Goal: Information Seeking & Learning: Learn about a topic

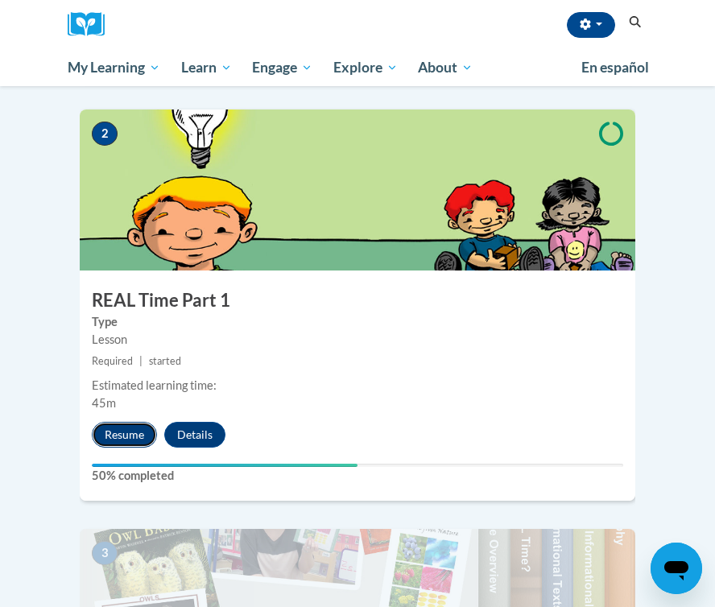
click at [132, 422] on button "Resume" at bounding box center [124, 435] width 65 height 26
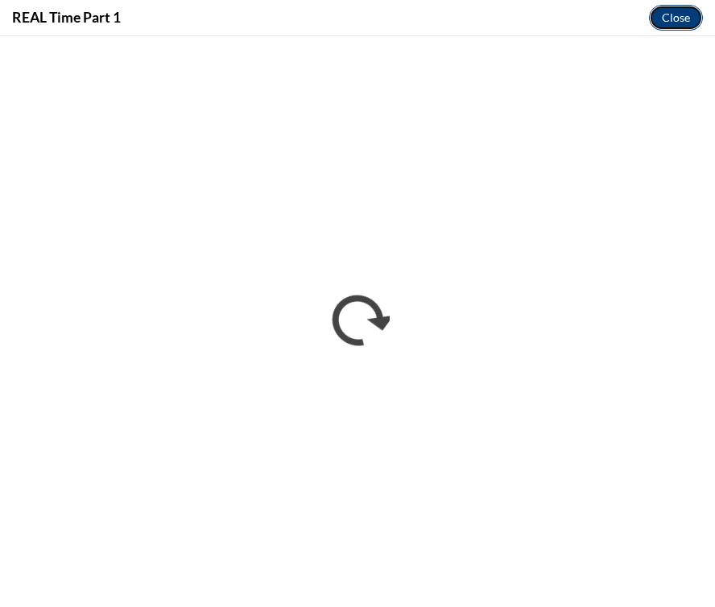
click at [678, 14] on button "Close" at bounding box center [676, 18] width 54 height 26
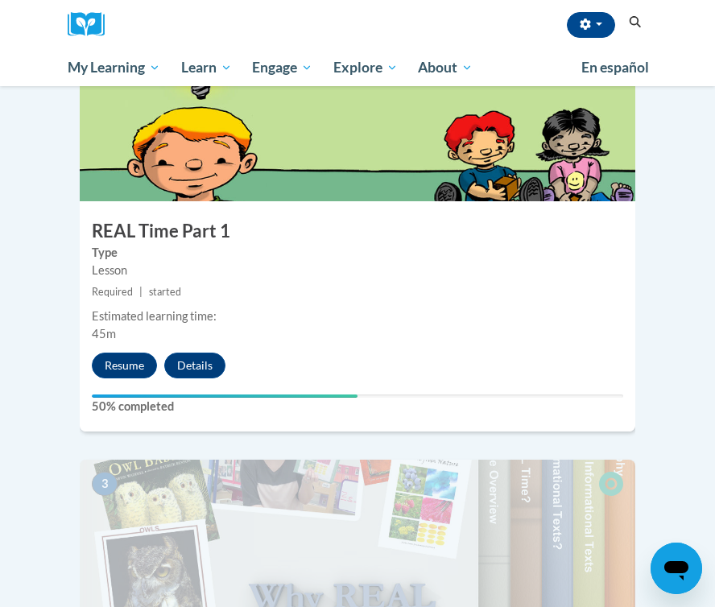
scroll to position [843, 0]
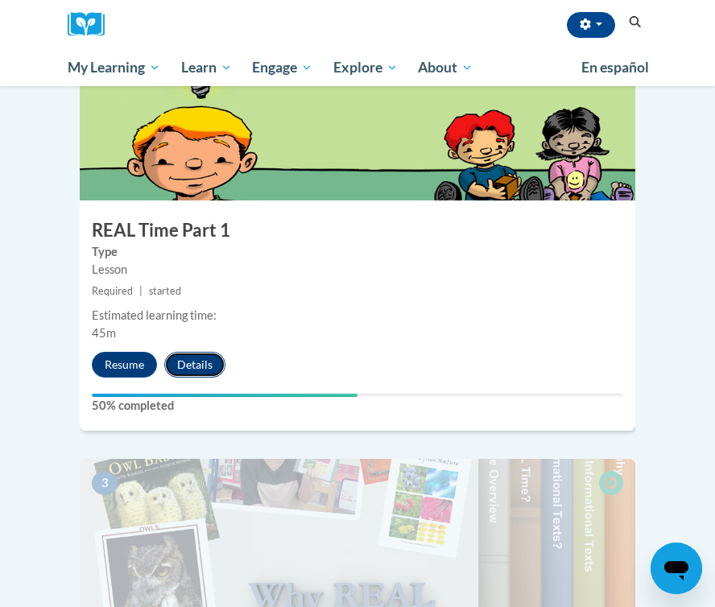
click at [198, 352] on button "Details" at bounding box center [194, 365] width 61 height 26
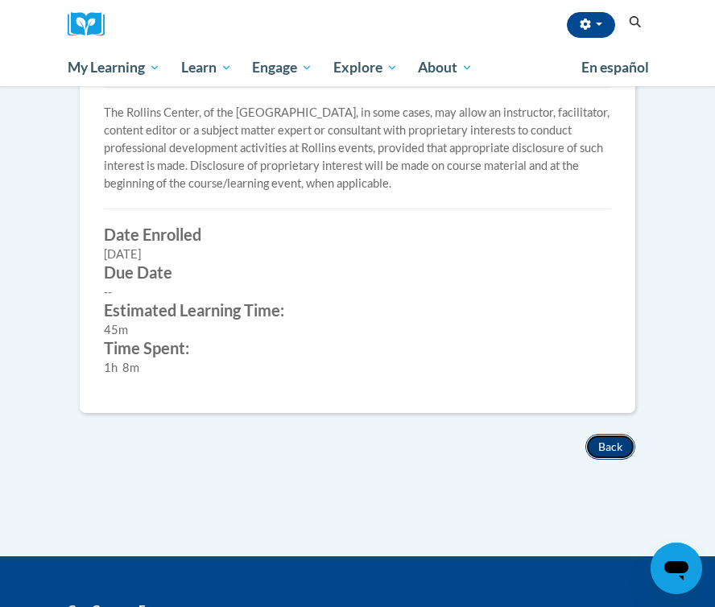
click at [601, 447] on button "Back" at bounding box center [610, 447] width 50 height 26
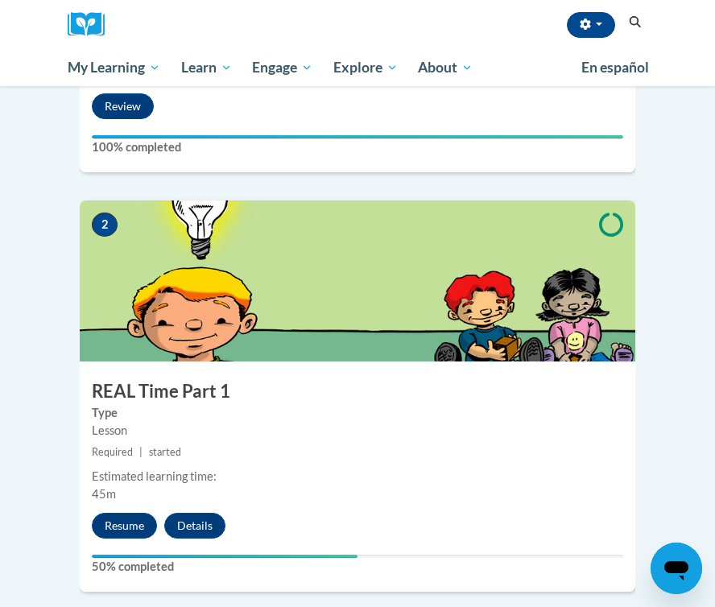
scroll to position [686, 0]
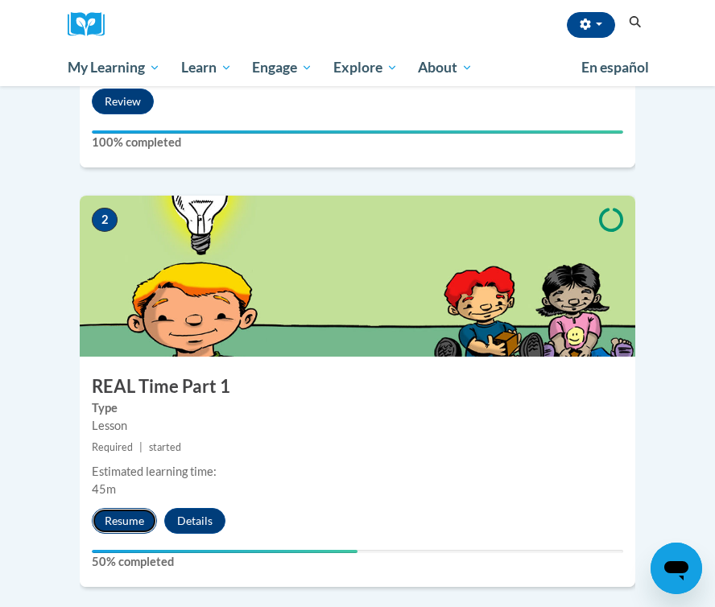
click at [142, 508] on button "Resume" at bounding box center [124, 521] width 65 height 26
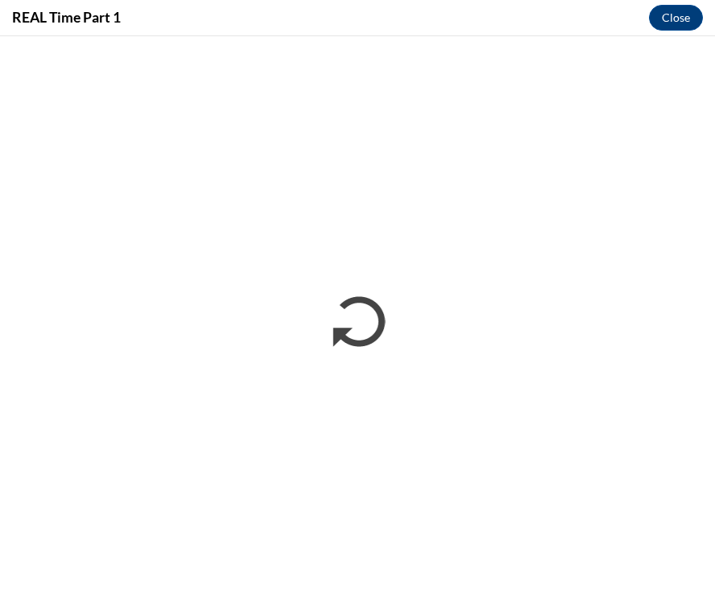
scroll to position [0, 0]
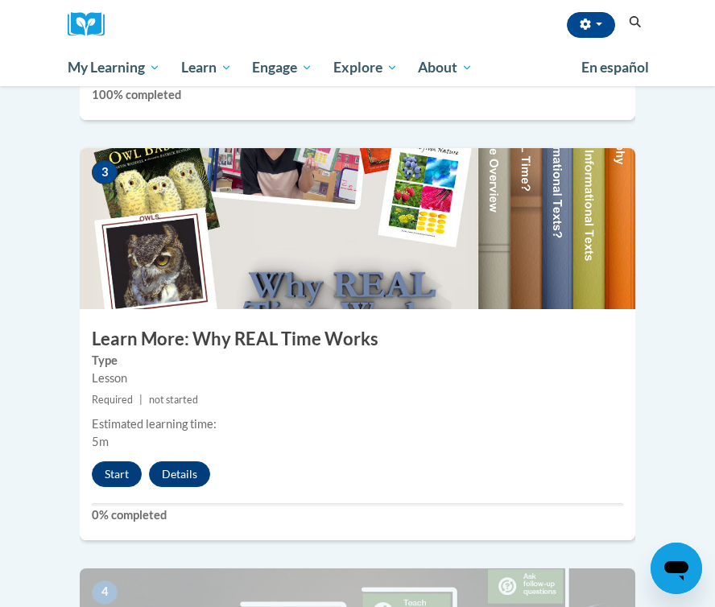
scroll to position [1156, 0]
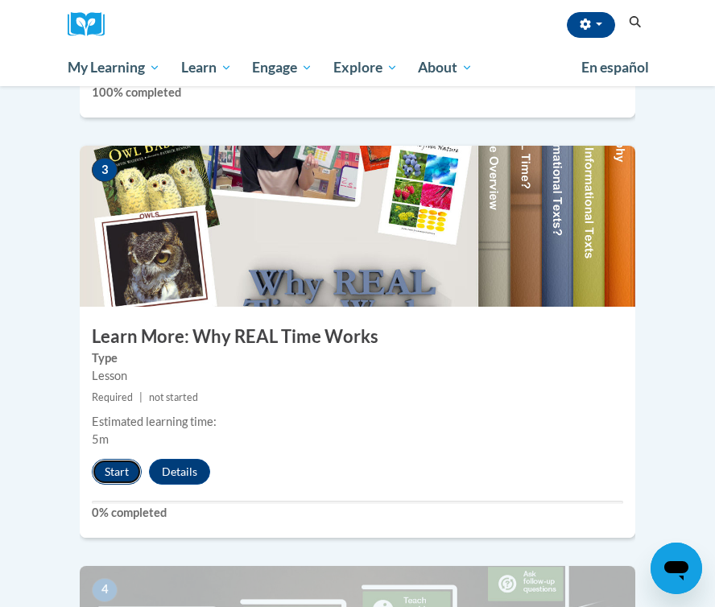
click at [121, 459] on button "Start" at bounding box center [117, 472] width 50 height 26
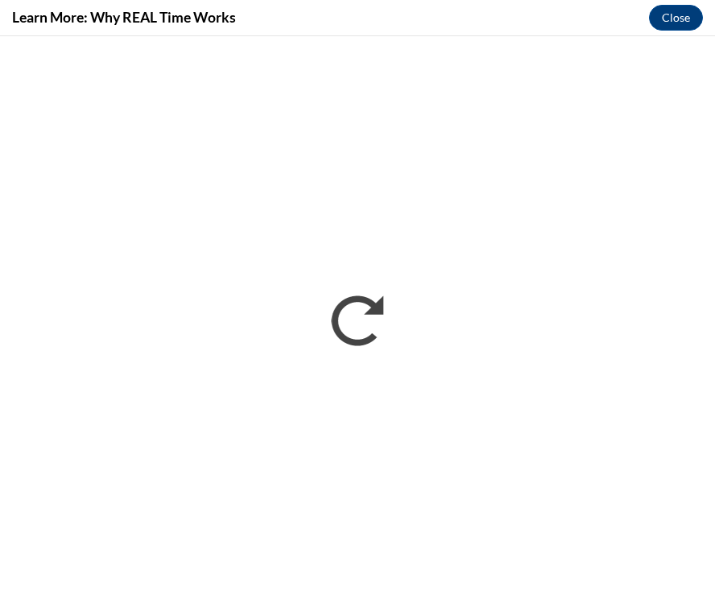
scroll to position [0, 0]
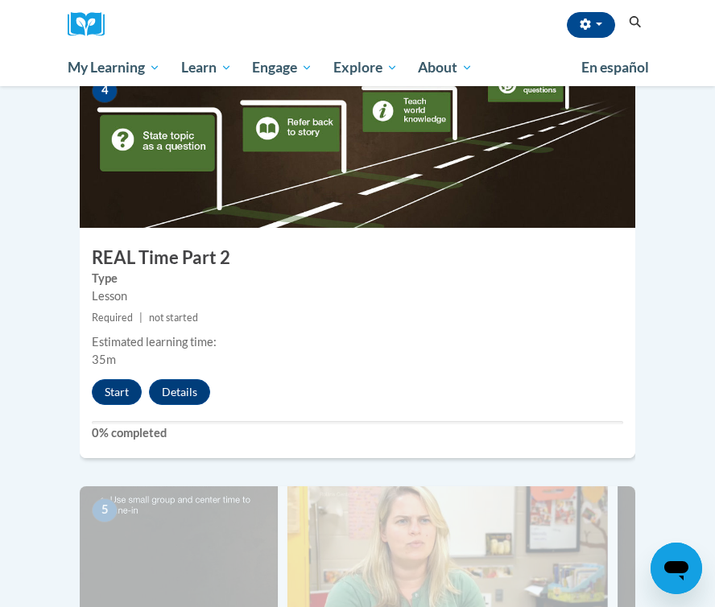
scroll to position [1642, 0]
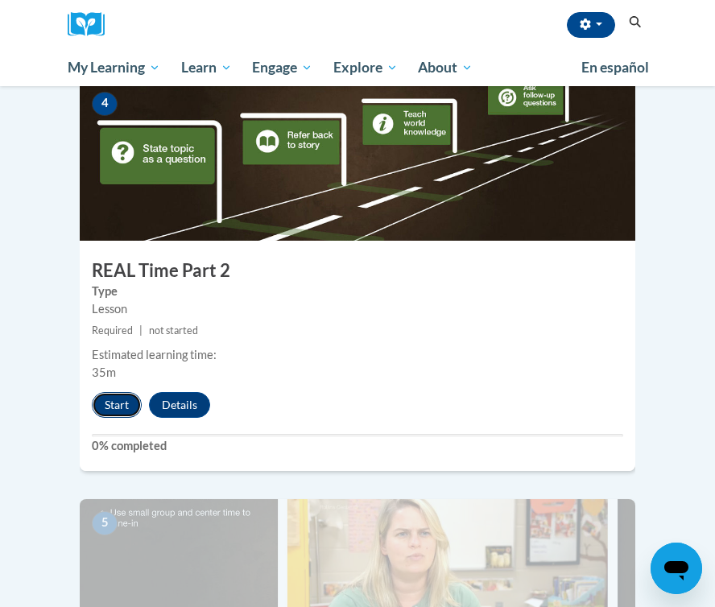
click at [117, 392] on button "Start" at bounding box center [117, 405] width 50 height 26
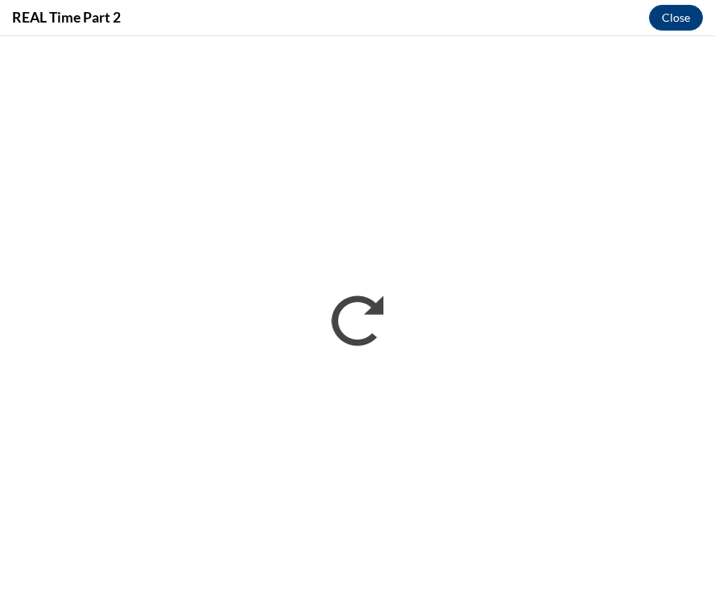
scroll to position [0, 0]
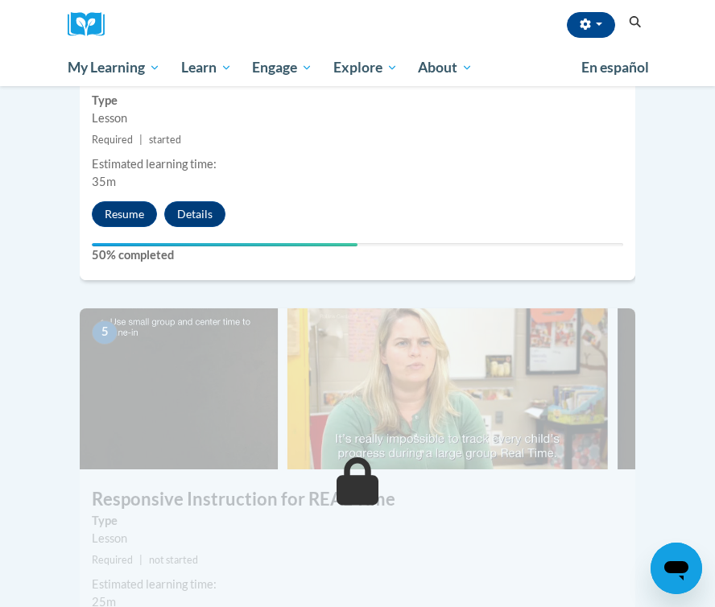
scroll to position [1642, 0]
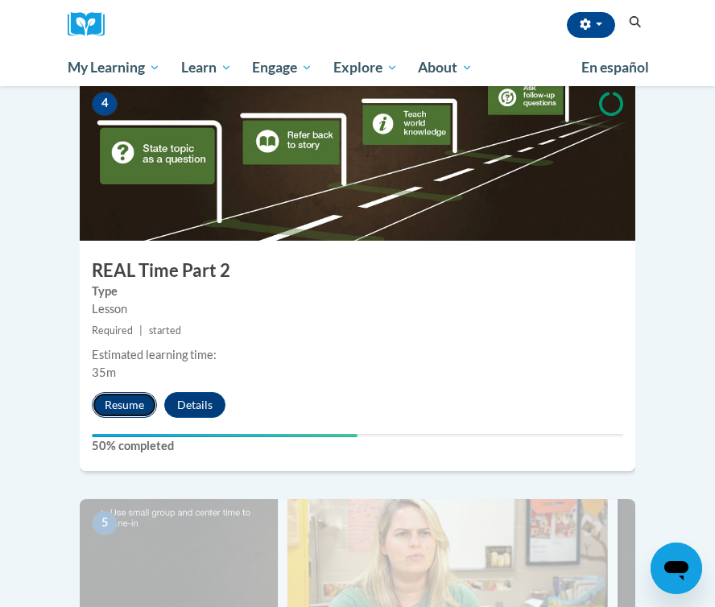
click at [137, 392] on button "Resume" at bounding box center [124, 405] width 65 height 26
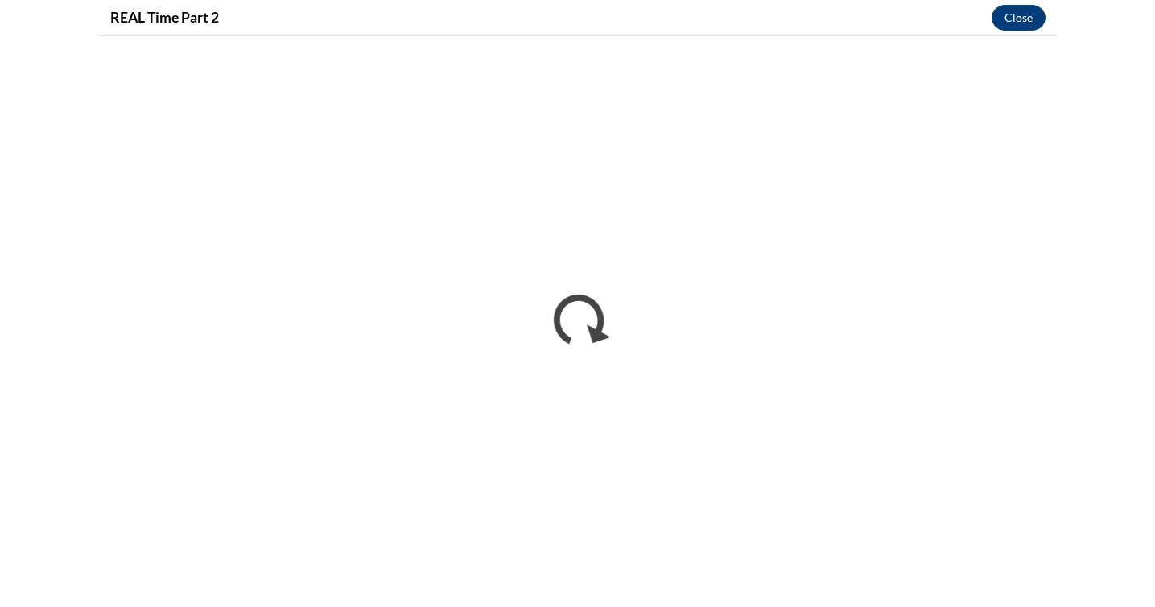
scroll to position [1432, 0]
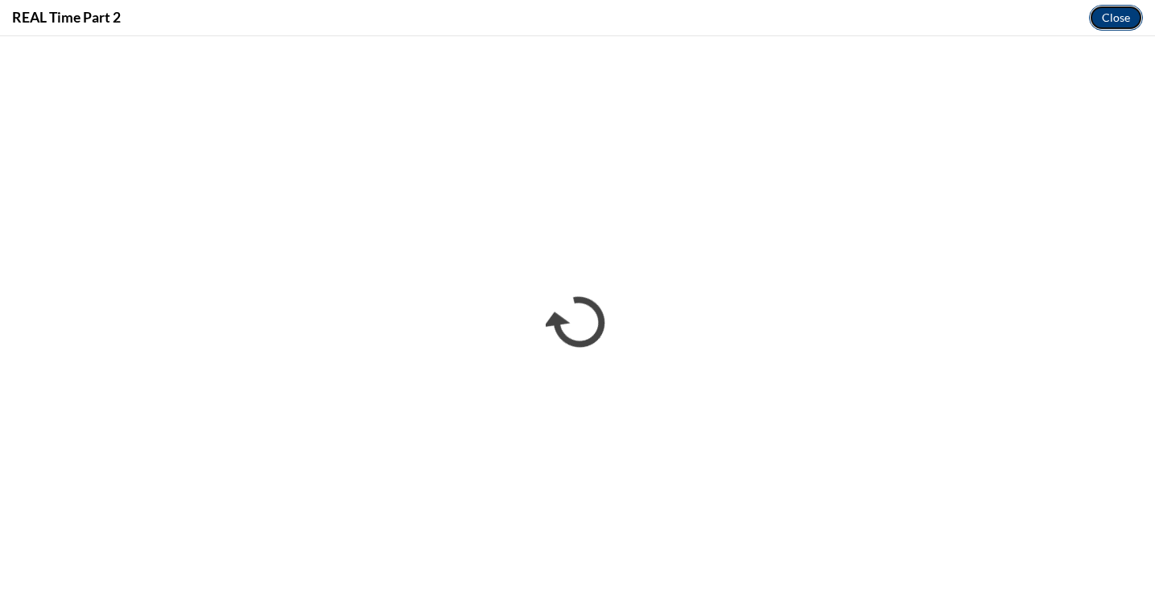
click at [714, 20] on button "Close" at bounding box center [1116, 18] width 54 height 26
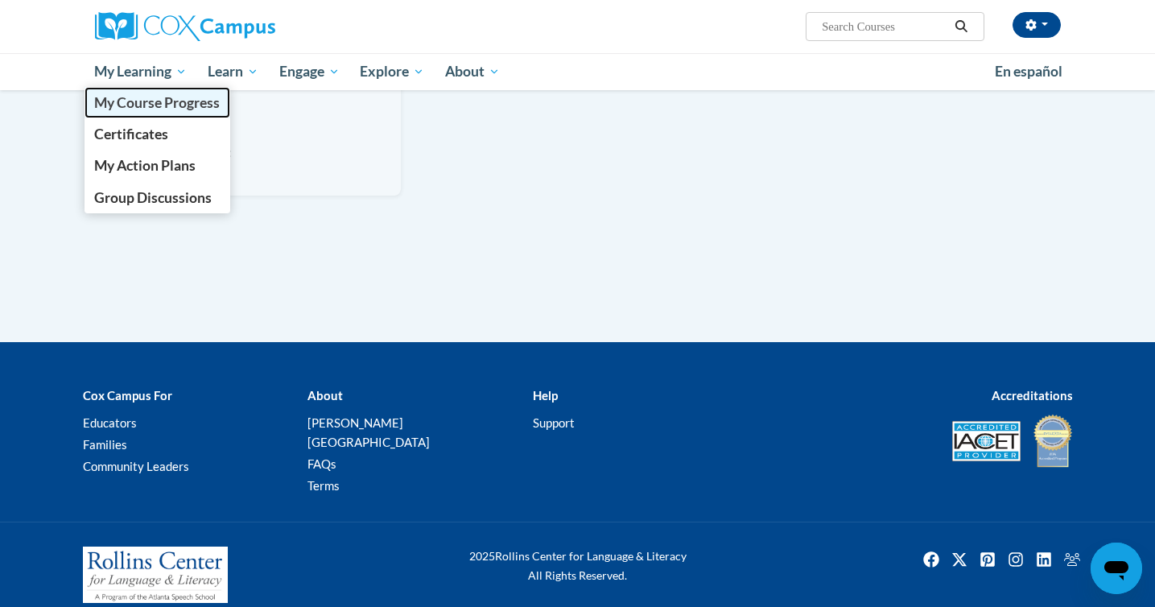
click at [158, 94] on span "My Course Progress" at bounding box center [157, 102] width 126 height 17
